Goal: Navigation & Orientation: Find specific page/section

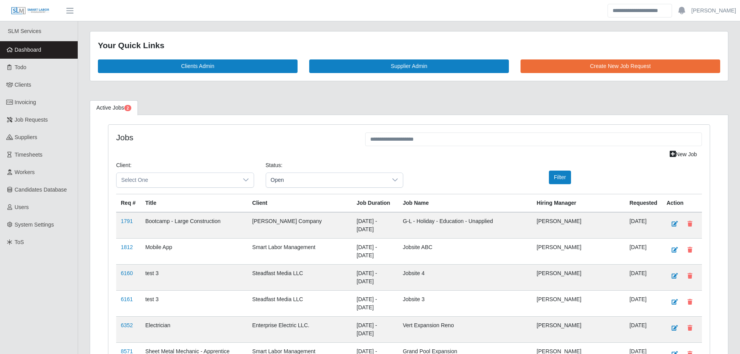
click at [49, 55] on link "Dashboard" at bounding box center [39, 49] width 78 height 17
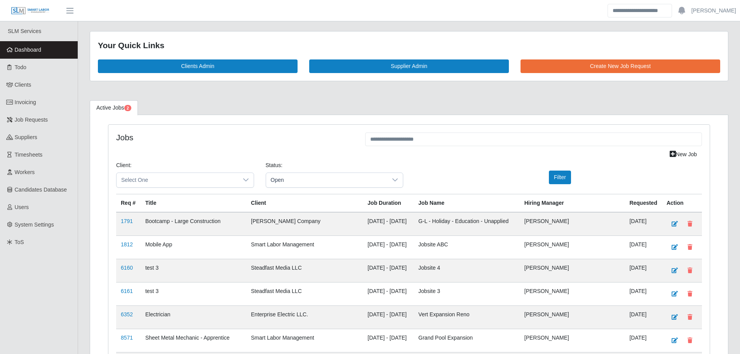
click at [48, 49] on link "Dashboard" at bounding box center [39, 49] width 78 height 17
click at [67, 43] on link "Dashboard" at bounding box center [39, 49] width 78 height 17
click at [42, 53] on link "Dashboard" at bounding box center [39, 49] width 78 height 17
